Goal: Transaction & Acquisition: Purchase product/service

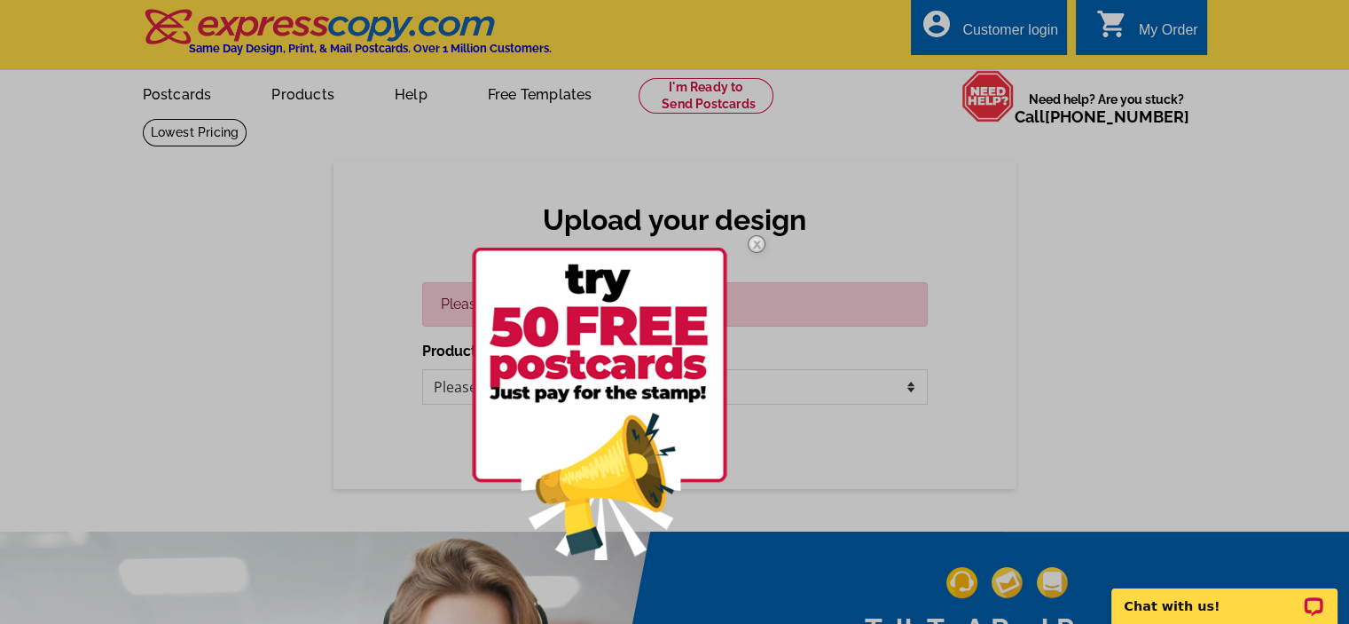
click at [752, 241] on img at bounding box center [756, 243] width 51 height 51
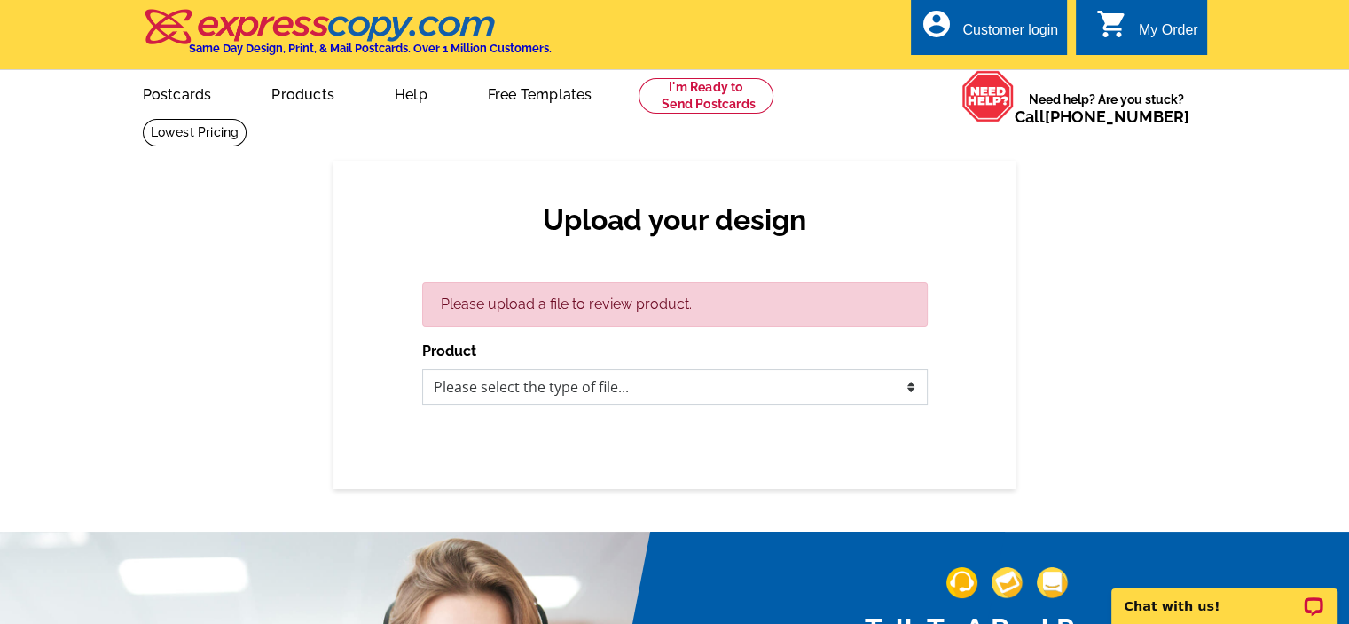
click at [521, 388] on select "Please select the type of file... Postcards Business Cards Letters and flyers G…" at bounding box center [675, 386] width 506 height 35
select select "1"
click at [422, 370] on select "Please select the type of file... Postcards Business Cards Letters and flyers G…" at bounding box center [675, 386] width 506 height 35
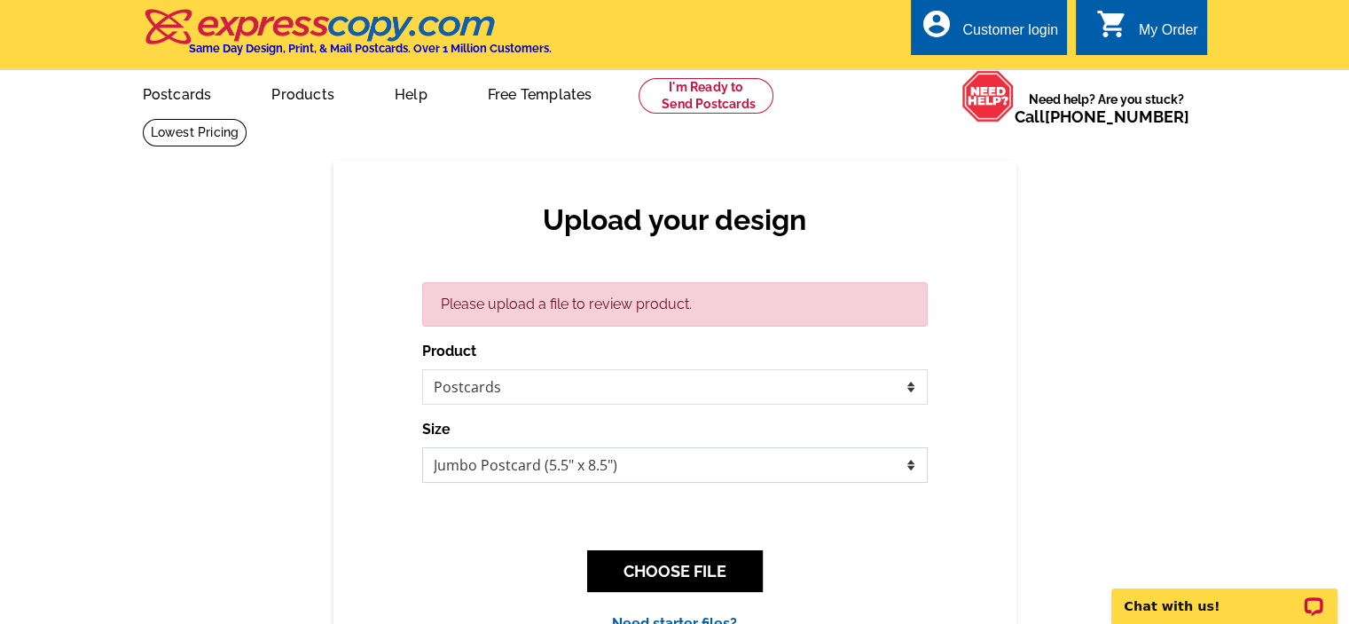
click at [585, 467] on select "Jumbo Postcard (5.5" x 8.5") Regular Postcard (4.25" x 5.6") Panoramic Postcard…" at bounding box center [675, 464] width 506 height 35
select select "1"
click at [422, 448] on select "Jumbo Postcard (5.5" x 8.5") Regular Postcard (4.25" x 5.6") Panoramic Postcard…" at bounding box center [675, 464] width 506 height 35
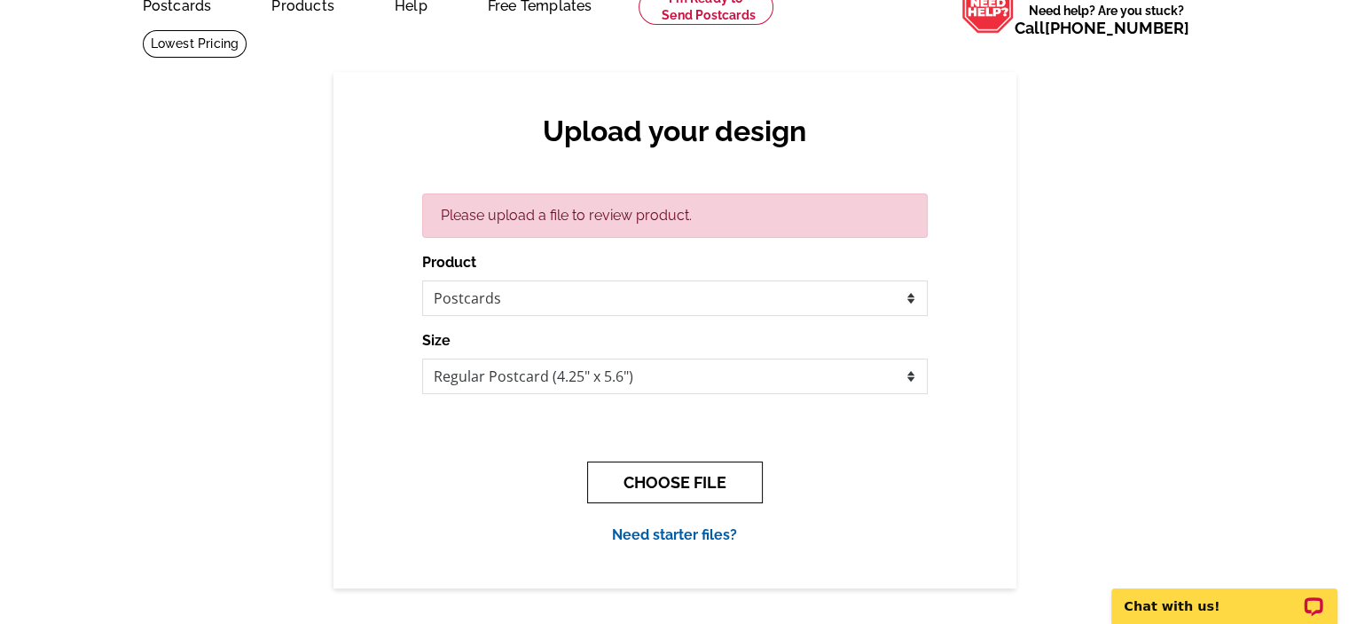
drag, startPoint x: 680, startPoint y: 472, endPoint x: 632, endPoint y: 321, distance: 158.5
click at [679, 472] on button "CHOOSE FILE" at bounding box center [675, 482] width 176 height 42
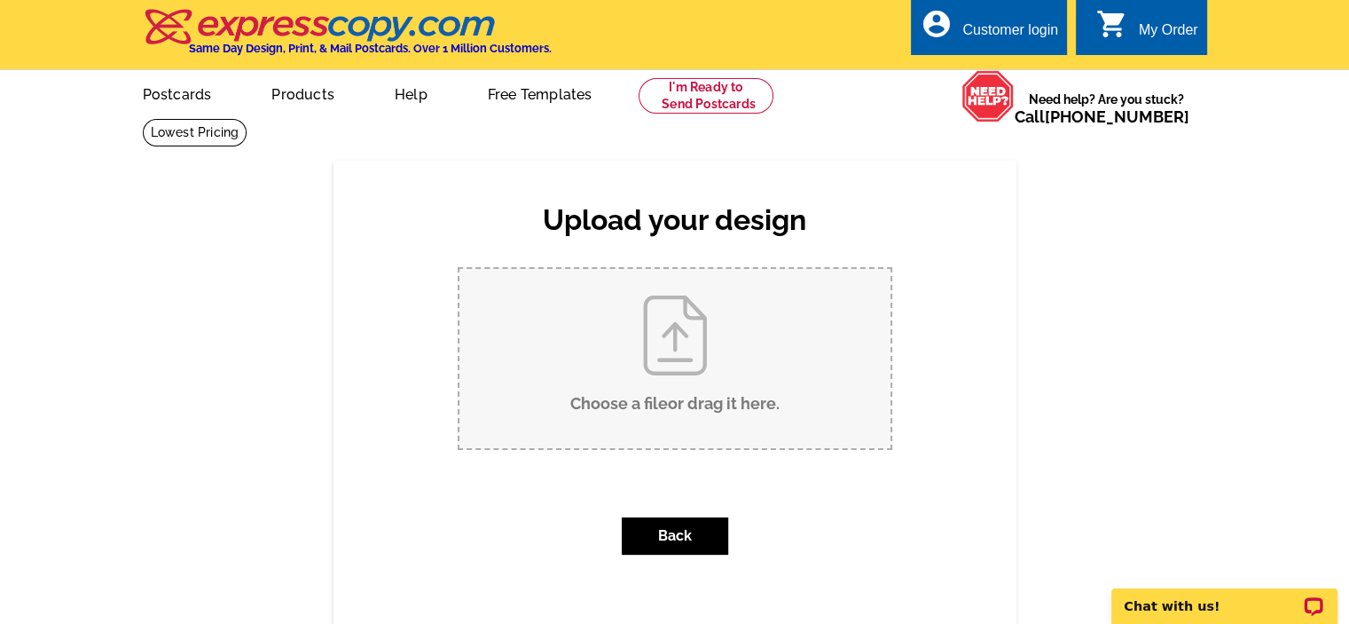
click at [614, 360] on input "Choose a file or drag it here ." at bounding box center [674, 358] width 431 height 179
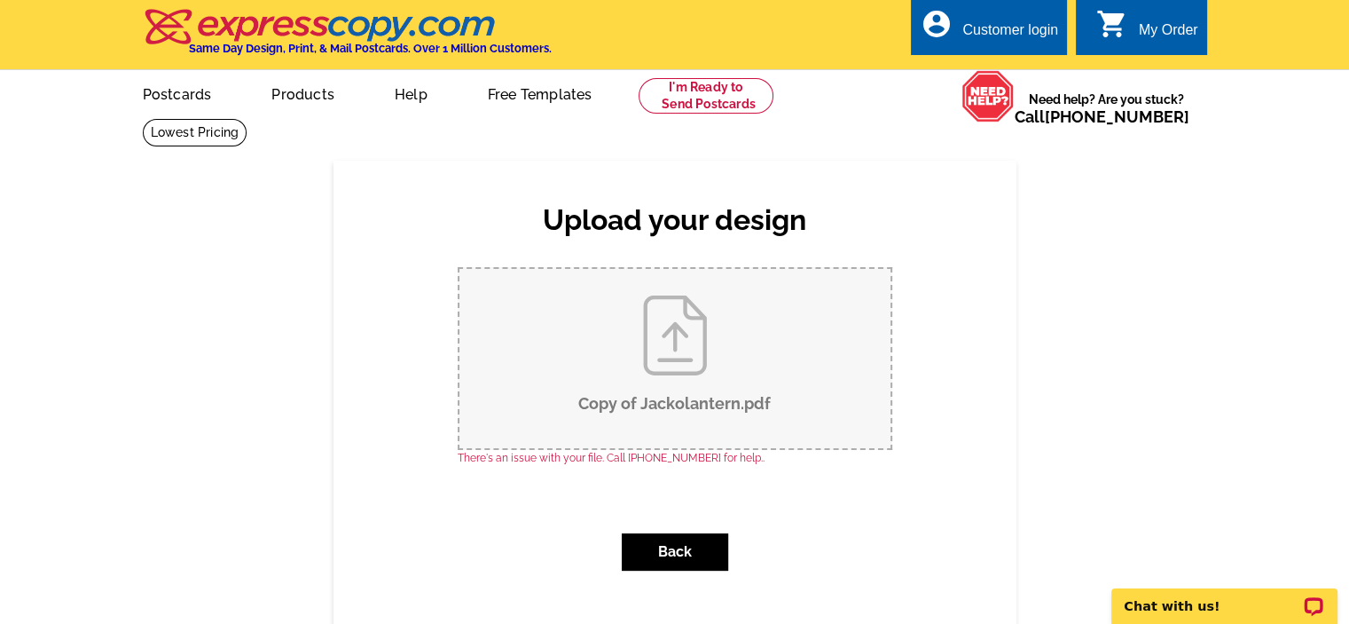
click at [639, 347] on input "Copy of Jackolantern.pdf" at bounding box center [674, 358] width 431 height 179
click at [714, 553] on button "Back" at bounding box center [675, 551] width 106 height 37
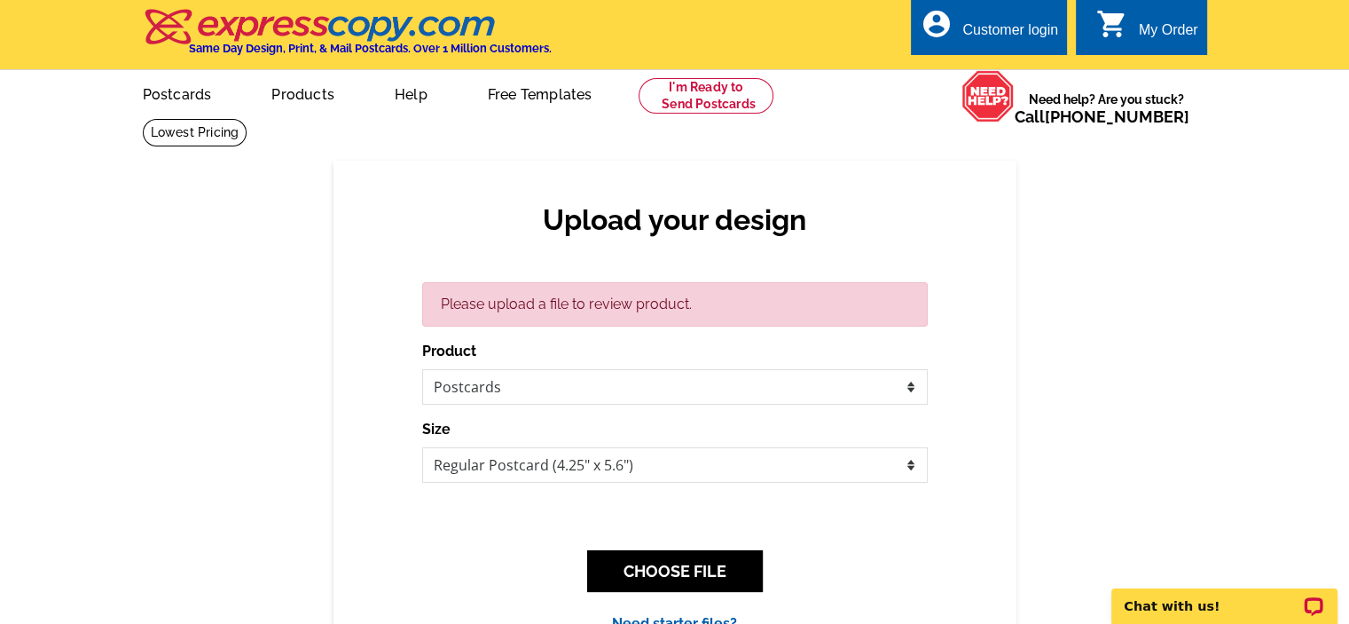
click at [334, 389] on div "Upload your design Please upload a file to review product. Product Please selec…" at bounding box center [675, 418] width 683 height 515
click at [752, 467] on select "Jumbo Postcard (5.5" x 8.5") Regular Postcard (4.25" x 5.6") Panoramic Postcard…" at bounding box center [675, 464] width 506 height 35
click at [422, 448] on select "Jumbo Postcard (5.5" x 8.5") Regular Postcard (4.25" x 5.6") Panoramic Postcard…" at bounding box center [675, 464] width 506 height 35
click at [674, 568] on button "CHOOSE FILE" at bounding box center [675, 571] width 176 height 42
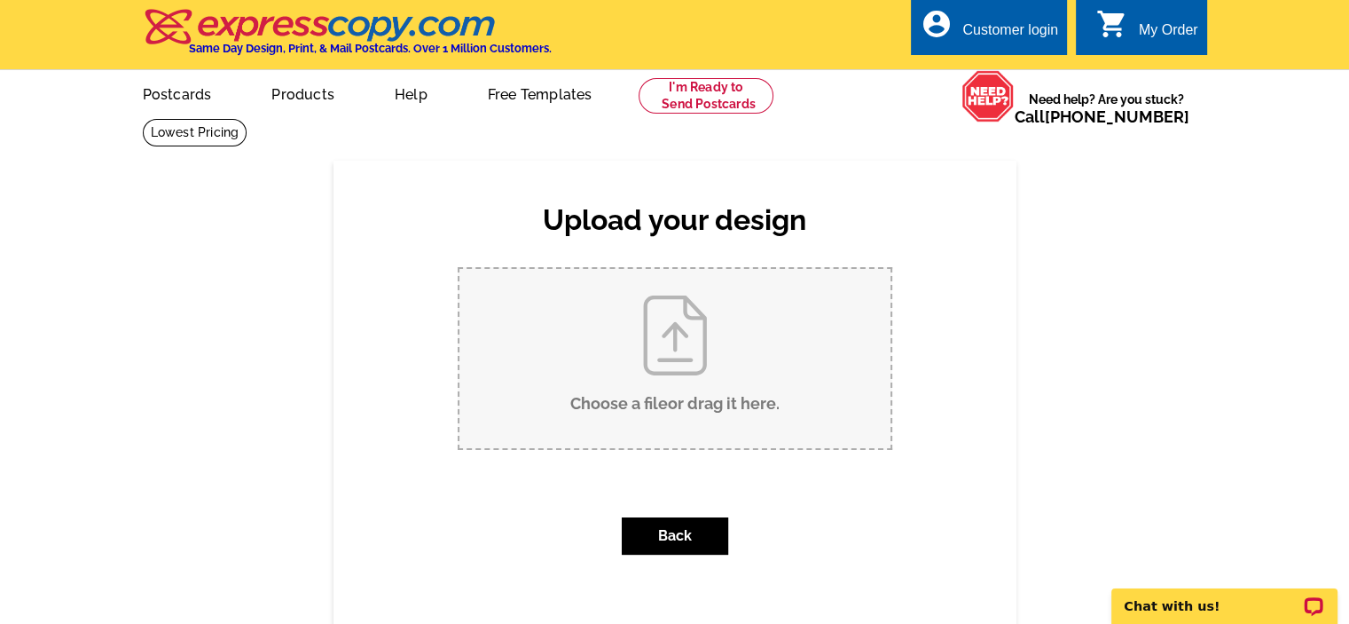
click at [690, 330] on input "Choose a file or drag it here ." at bounding box center [674, 358] width 431 height 179
type input "C:\fakepath\Copy of Jackolantern.pdf"
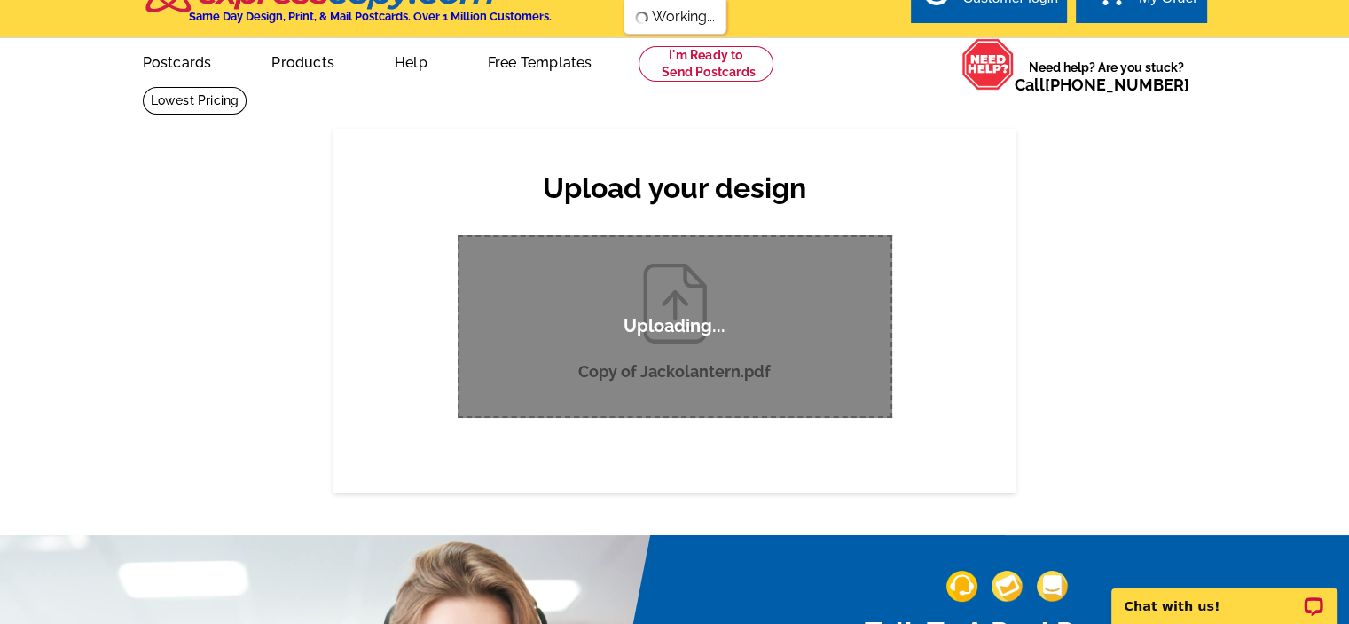
scroll to position [89, 0]
